Goal: Communication & Community: Answer question/provide support

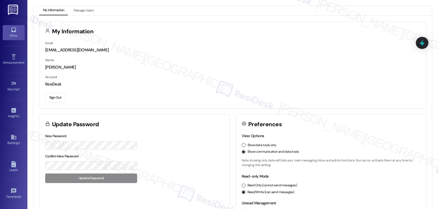
click at [4, 26] on link "Inbox" at bounding box center [14, 32] width 22 height 15
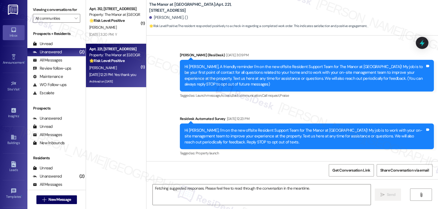
scroll to position [3964, 0]
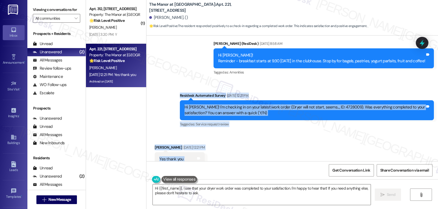
drag, startPoint x: 175, startPoint y: 79, endPoint x: 208, endPoint y: 142, distance: 71.2
click at [208, 142] on div "Announcement, sent via SMS [PERSON_NAME] (ResiDesk) [DATE] 3:09 PM Hi [PERSON_N…" at bounding box center [291, 99] width 291 height 126
copy div "Residesk Automated Survey [DATE] 12:21 PM Hi [PERSON_NAME]! I'm checking in on …"
click at [237, 198] on textarea "Hi {{first_name}}, I see that your dryer work order was completed to your satis…" at bounding box center [262, 195] width 218 height 21
paste textarea "Thanks for confirming, [PERSON_NAME]! Glad to hear everything’s working well ag…"
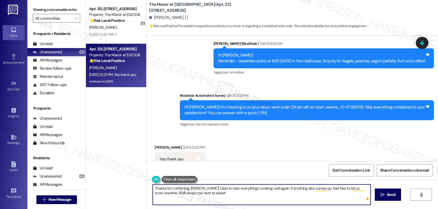
type textarea "Thanks for confirming, [PERSON_NAME]! Glad to hear everything’s working well ag…"
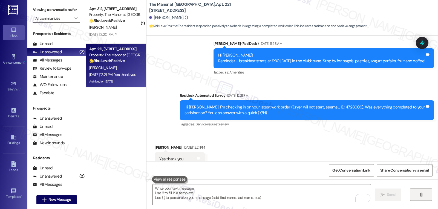
scroll to position [3964, 0]
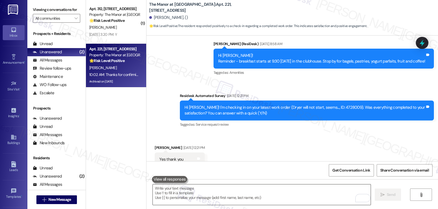
click at [159, 194] on textarea "To enrich screen reader interactions, please activate Accessibility in Grammarl…" at bounding box center [262, 195] width 218 height 21
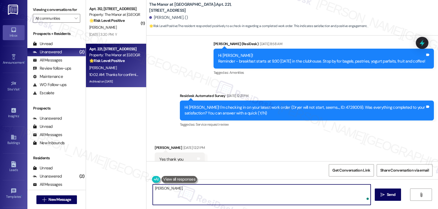
paste textarea "Just curious—has {{property}} been everything you hoped for? I’d love to hear y…"
click at [167, 189] on textarea "[PERSON_NAME], Just curious—has {{property}} been everything you hoped for? I’d…" at bounding box center [262, 195] width 218 height 21
click at [335, 190] on textarea "[PERSON_NAME], just curious—has {{property}} been everything you hoped for? I’d…" at bounding box center [262, 195] width 218 height 21
type textarea "[PERSON_NAME], just curious—has {{property}} been everything you hoped for? I’d…"
click at [396, 199] on button " Send" at bounding box center [388, 195] width 27 height 12
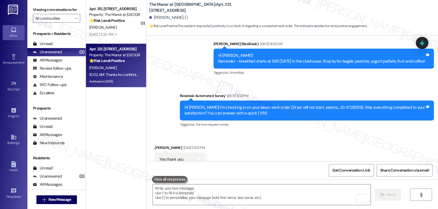
scroll to position [4046, 0]
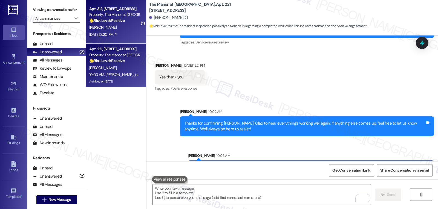
click at [97, 25] on div "[PERSON_NAME]" at bounding box center [115, 27] width 52 height 7
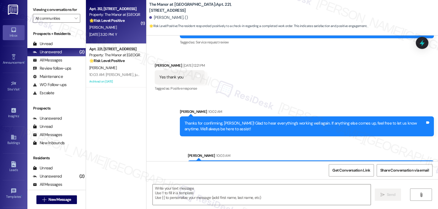
type textarea "Fetching suggested responses. Please feel free to read through the conversation…"
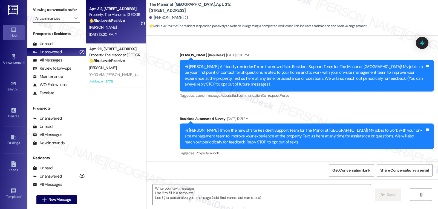
scroll to position [3081, 0]
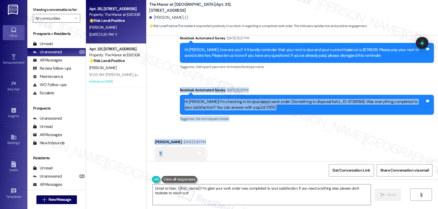
drag, startPoint x: 170, startPoint y: 79, endPoint x: 237, endPoint y: 144, distance: 92.7
click at [237, 144] on div "Announcement, sent via SMS [PERSON_NAME] (ResiDesk) [DATE] 3:06 PM Hi [PERSON_N…" at bounding box center [291, 99] width 291 height 126
copy div "Residesk Automated Survey [DATE] 12:21 PM Hi [PERSON_NAME]! I'm checking in on …"
click at [266, 193] on textarea "Great to hear, {{first_name}}! I'm glad your work order was completed to your s…" at bounding box center [262, 195] width 218 height 21
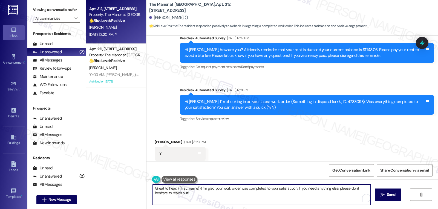
paste textarea "Thanks for letting us know, [PERSON_NAME]! Glad the issue’s been taken care of.…"
type textarea "Thanks for letting us know, [PERSON_NAME]! Glad the issue’s been taken care of.…"
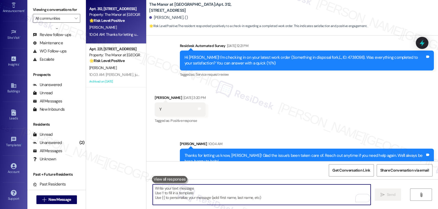
scroll to position [43, 0]
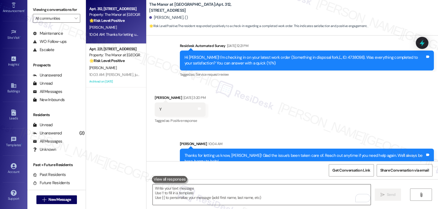
click at [266, 188] on textarea "To enrich screen reader interactions, please activate Accessibility in Grammarl…" at bounding box center [262, 195] width 218 height 21
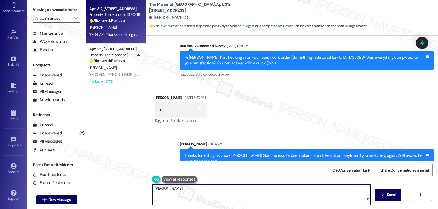
paste textarea "I hope you’re enjoying your time at {{property}}! Has it been meeting your expe…"
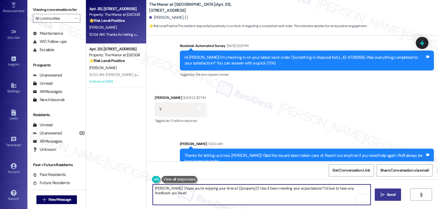
type textarea "[PERSON_NAME], I hope you’re enjoying your time at {{property}}! Has it been me…"
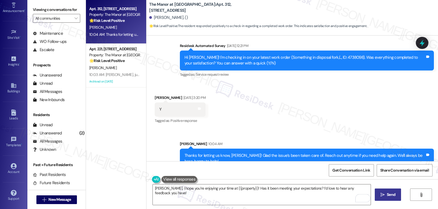
click at [387, 196] on span "Send" at bounding box center [391, 195] width 8 height 6
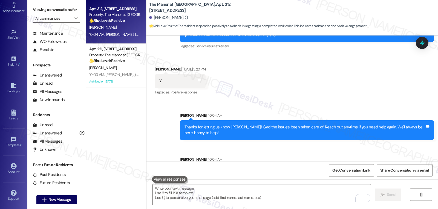
scroll to position [3170, 0]
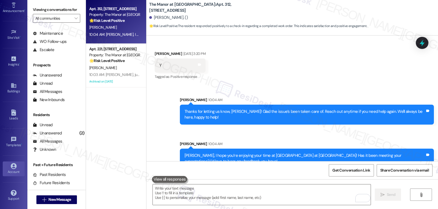
click at [2, 173] on div "Account" at bounding box center [13, 171] width 27 height 5
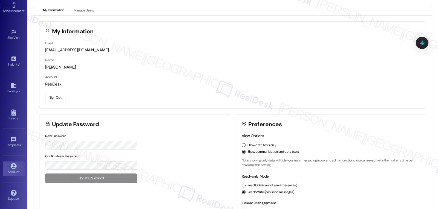
click at [54, 98] on button "Sign Out" at bounding box center [55, 98] width 20 height 10
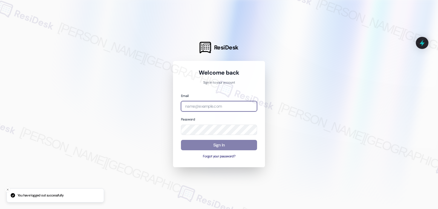
click at [224, 109] on input "email" at bounding box center [219, 106] width 76 height 11
click at [202, 105] on input "email" at bounding box center [219, 106] width 76 height 11
paste input "automated-surveys-archway_equities-jomar.punay@archway_[DOMAIN_NAME]"
type input "automated-surveys-archway_equities-jomar.punay@archway_[DOMAIN_NAME]"
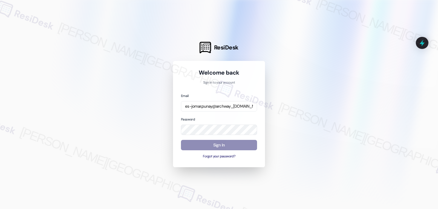
scroll to position [0, 0]
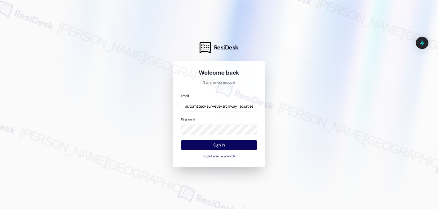
click at [137, 111] on div at bounding box center [219, 104] width 438 height 209
click at [208, 144] on button "Sign In" at bounding box center [219, 145] width 76 height 11
